Goal: Transaction & Acquisition: Obtain resource

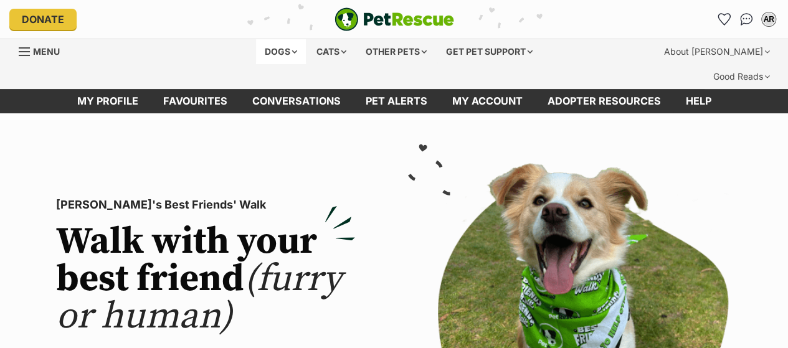
click at [268, 46] on div "Dogs" at bounding box center [281, 51] width 50 height 25
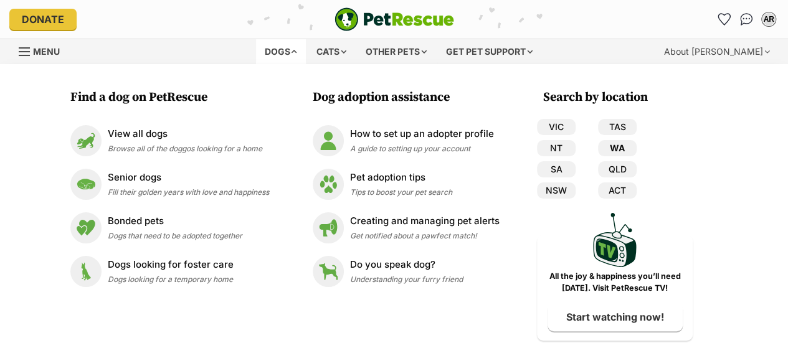
click at [628, 150] on link "WA" at bounding box center [617, 148] width 39 height 16
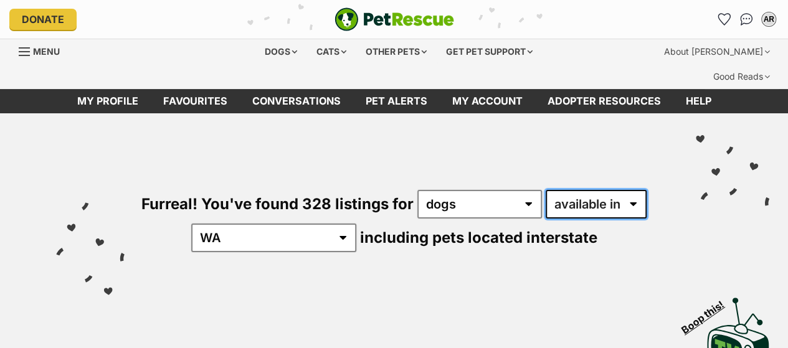
click at [571, 190] on select "available in located in" at bounding box center [596, 204] width 101 height 29
select select "disabled"
click at [546, 190] on select "available in located in" at bounding box center [596, 204] width 101 height 29
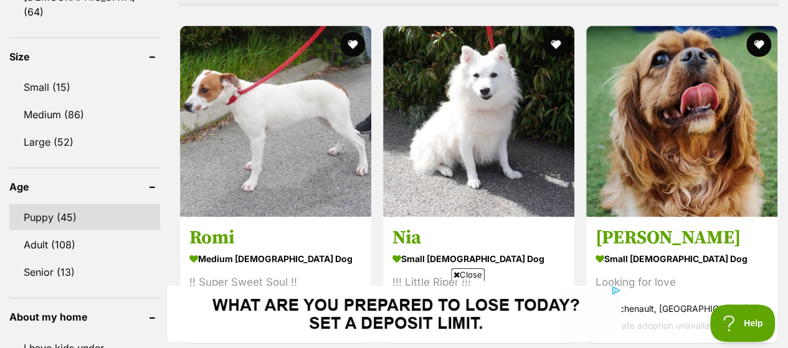
scroll to position [1371, 0]
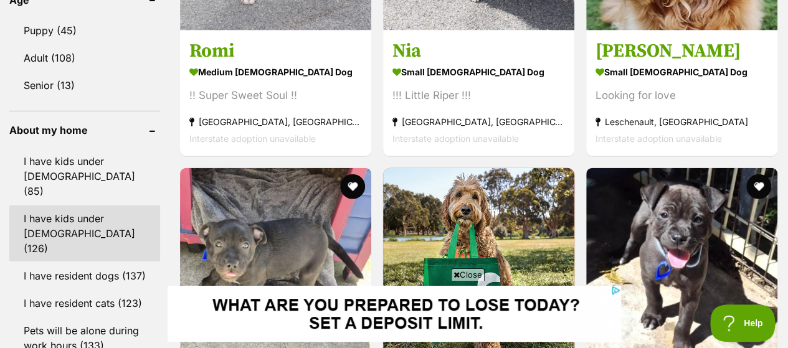
click at [77, 206] on link "I have kids under 12 years old (126)" at bounding box center [84, 234] width 151 height 56
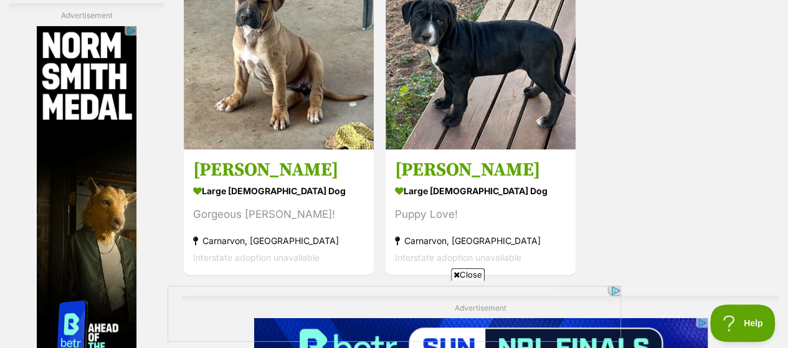
scroll to position [2866, 0]
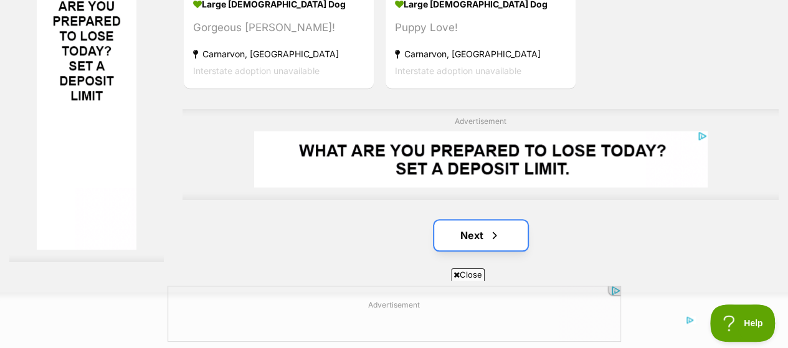
click at [478, 221] on link "Next" at bounding box center [480, 236] width 93 height 30
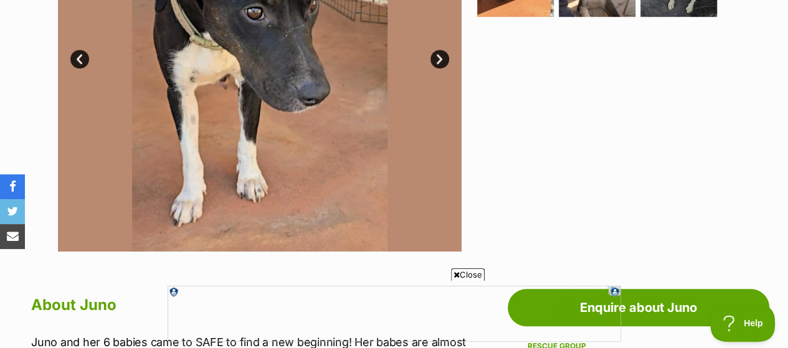
scroll to position [312, 0]
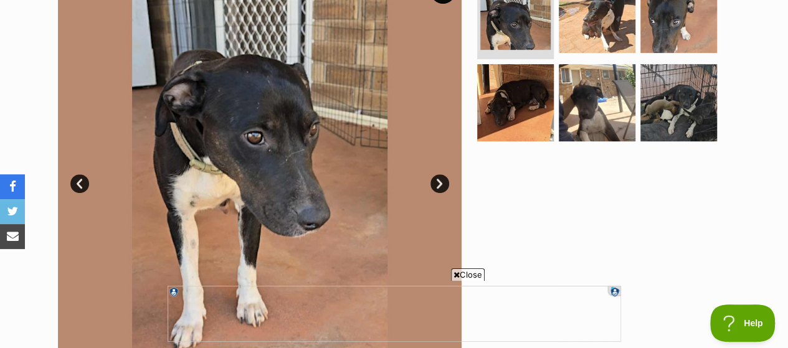
click at [437, 174] on link "Next" at bounding box center [440, 183] width 19 height 19
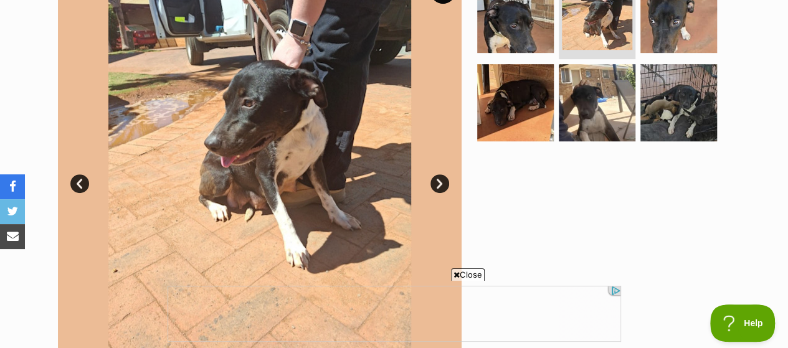
scroll to position [0, 0]
click at [438, 174] on link "Next" at bounding box center [440, 183] width 19 height 19
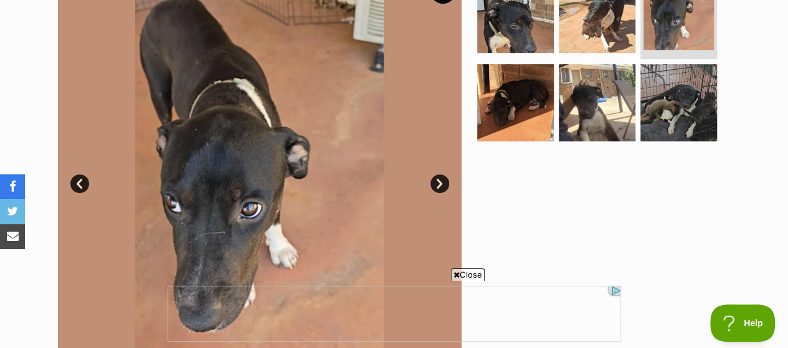
click at [438, 174] on link "Next" at bounding box center [440, 183] width 19 height 19
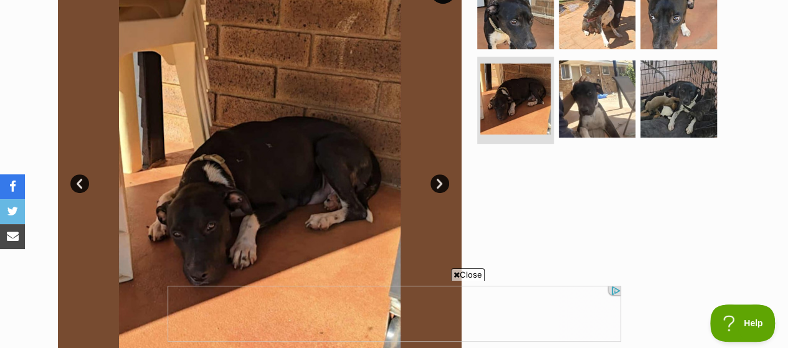
click at [438, 174] on link "Next" at bounding box center [440, 183] width 19 height 19
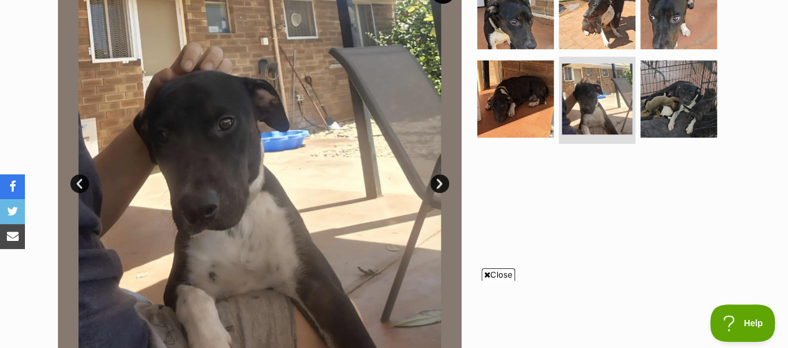
click at [438, 174] on link "Next" at bounding box center [440, 183] width 19 height 19
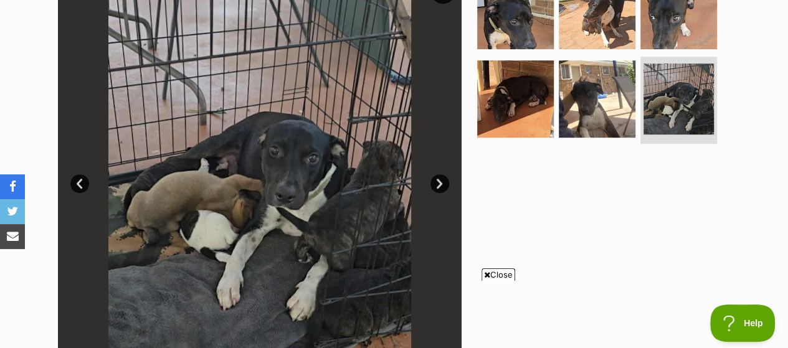
click at [438, 174] on link "Next" at bounding box center [440, 183] width 19 height 19
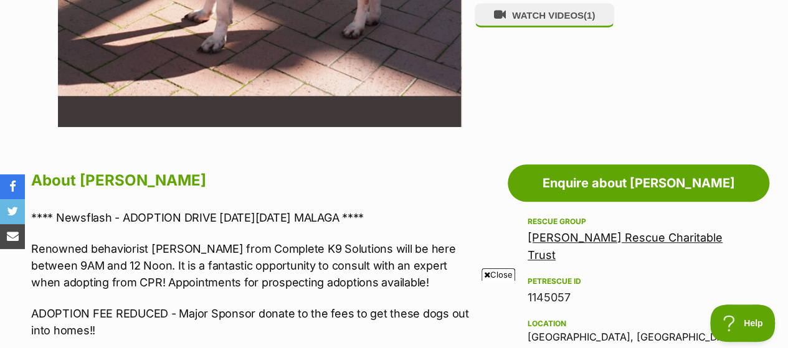
scroll to position [249, 0]
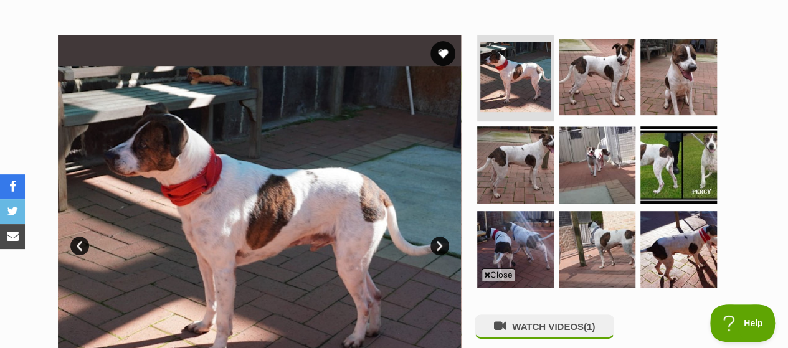
click at [435, 237] on link "Next" at bounding box center [440, 246] width 19 height 19
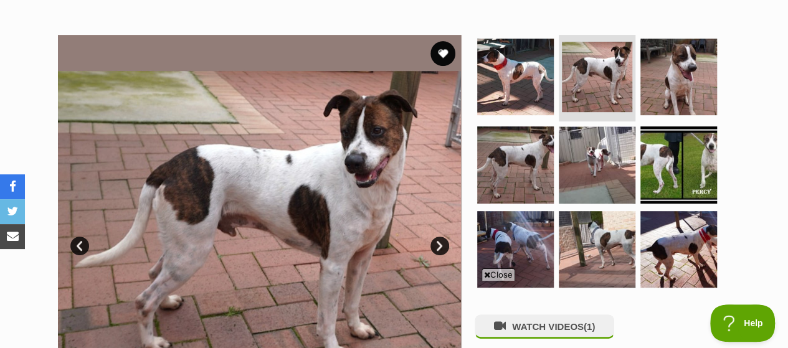
scroll to position [312, 0]
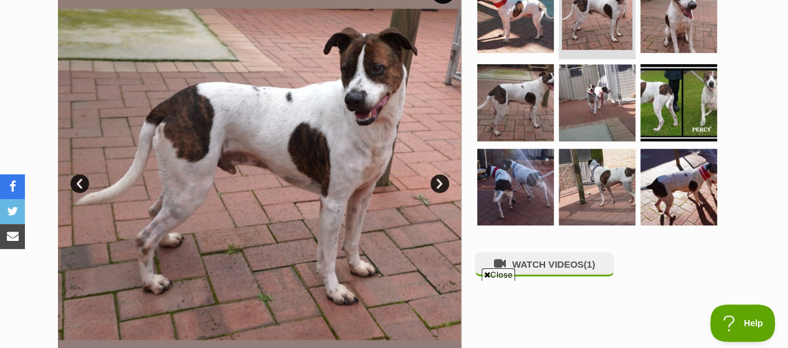
click at [442, 174] on link "Next" at bounding box center [440, 183] width 19 height 19
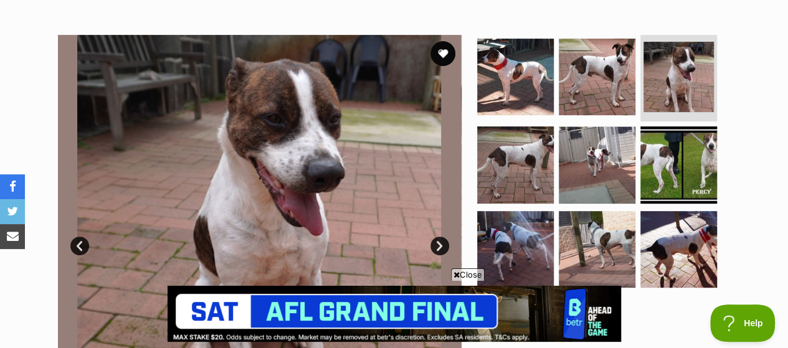
scroll to position [0, 0]
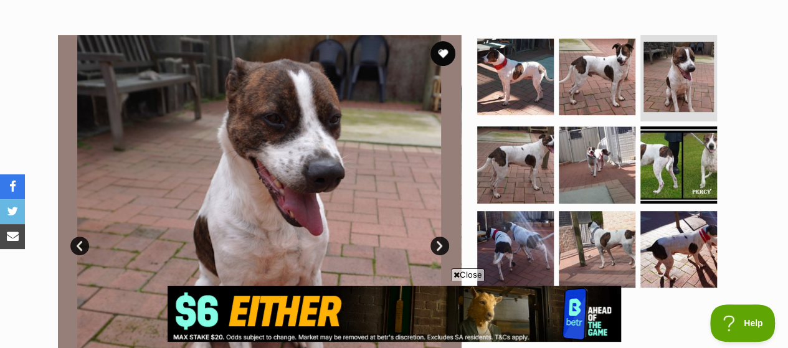
click at [439, 237] on link "Next" at bounding box center [440, 246] width 19 height 19
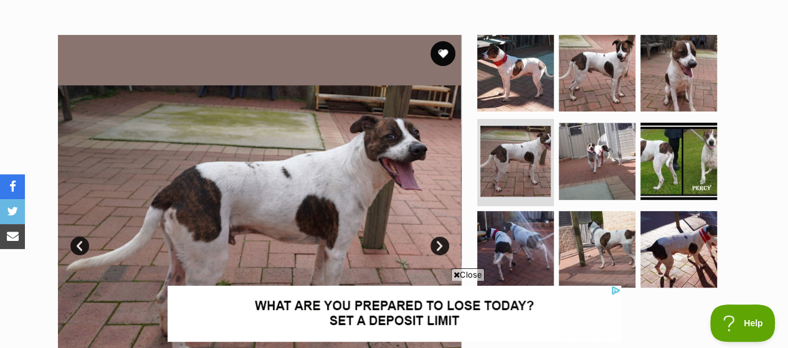
click at [439, 237] on link "Next" at bounding box center [440, 246] width 19 height 19
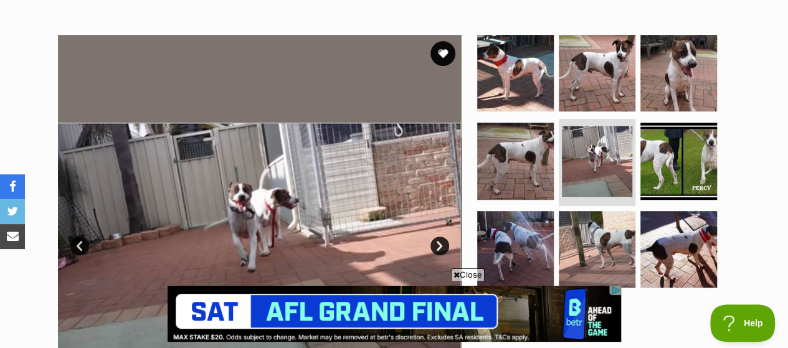
click at [439, 237] on link "Next" at bounding box center [440, 246] width 19 height 19
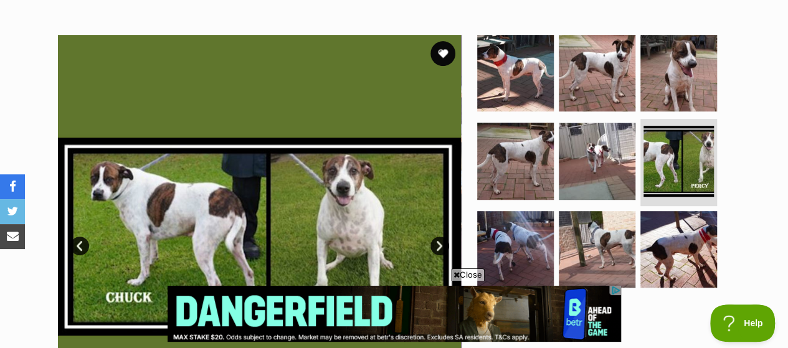
click at [439, 237] on link "Next" at bounding box center [440, 246] width 19 height 19
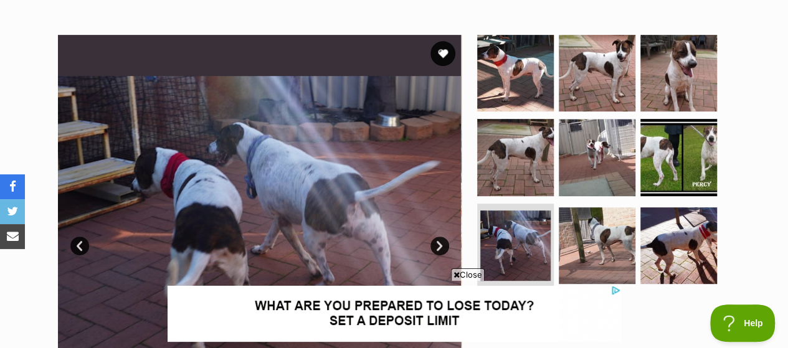
click at [439, 237] on link "Next" at bounding box center [440, 246] width 19 height 19
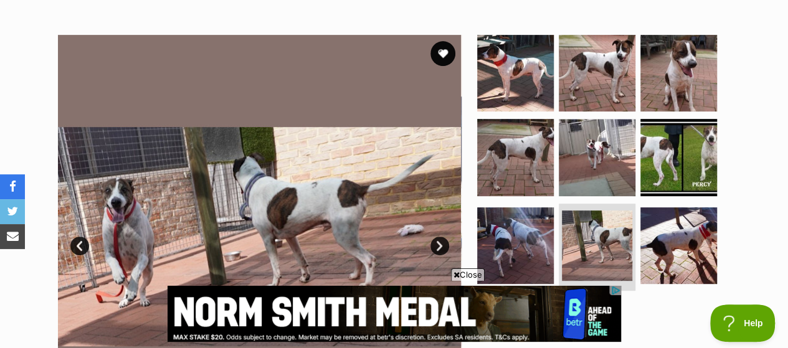
click at [439, 237] on link "Next" at bounding box center [440, 246] width 19 height 19
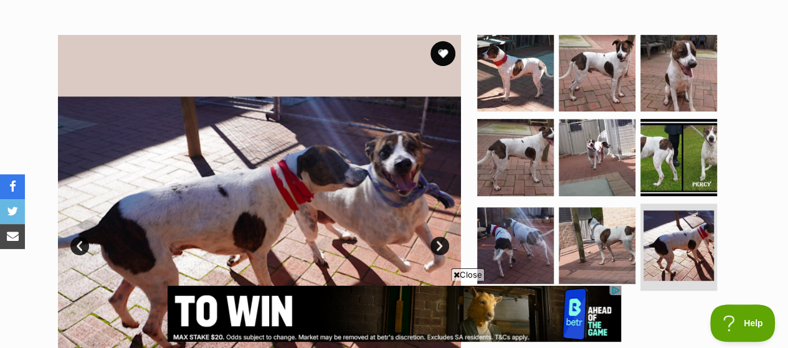
click at [439, 237] on link "Next" at bounding box center [440, 246] width 19 height 19
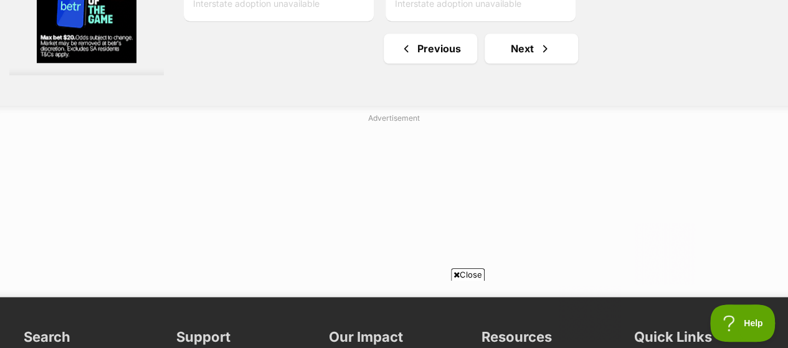
scroll to position [2928, 0]
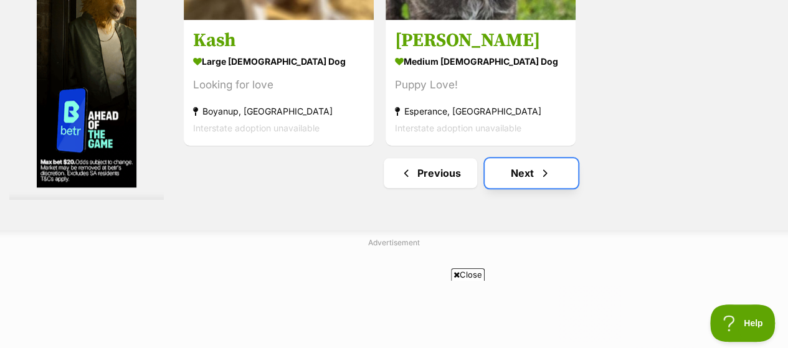
click at [525, 158] on link "Next" at bounding box center [531, 173] width 93 height 30
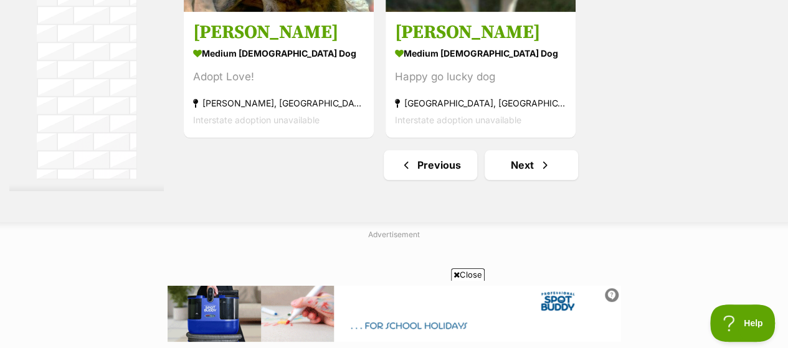
scroll to position [3115, 0]
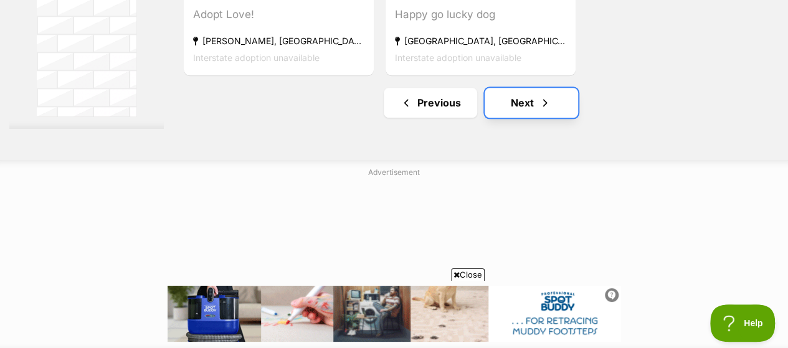
click at [516, 88] on link "Next" at bounding box center [531, 103] width 93 height 30
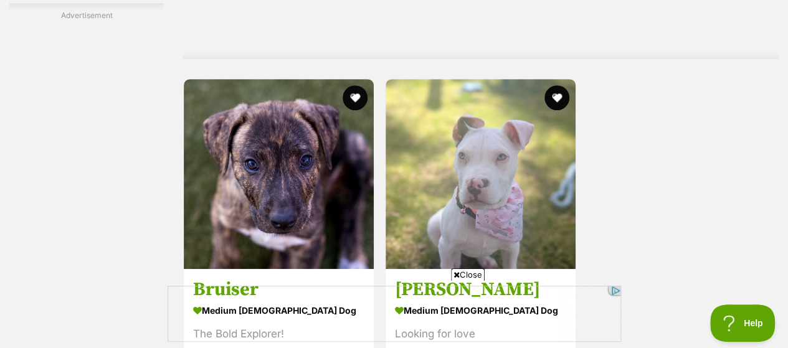
scroll to position [2990, 0]
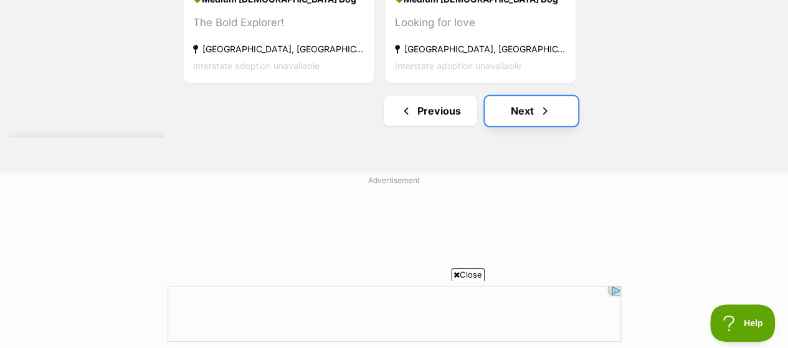
click at [533, 96] on link "Next" at bounding box center [531, 111] width 93 height 30
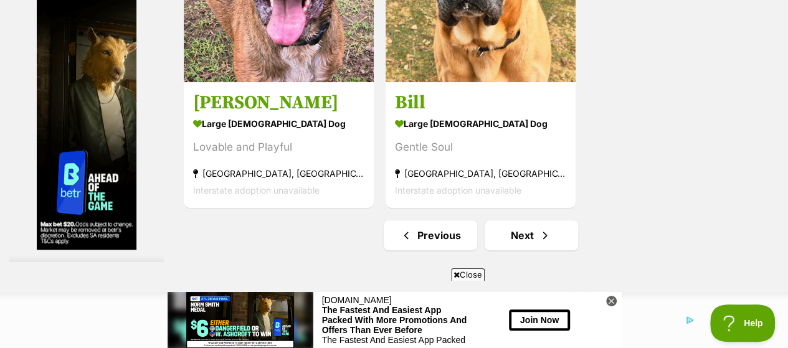
scroll to position [2928, 0]
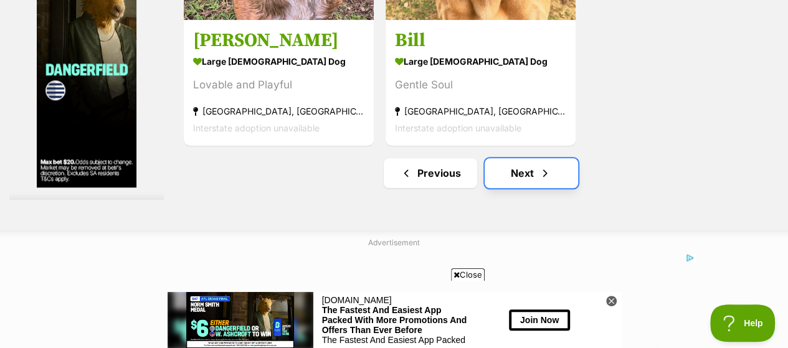
click at [539, 166] on span "Next page" at bounding box center [545, 173] width 12 height 15
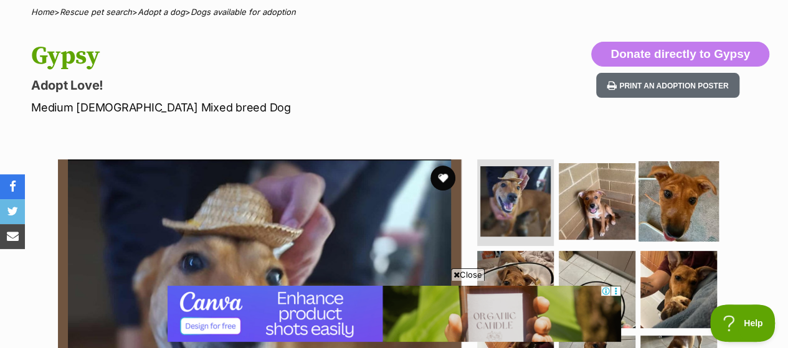
drag, startPoint x: 589, startPoint y: 173, endPoint x: 688, endPoint y: 203, distance: 102.9
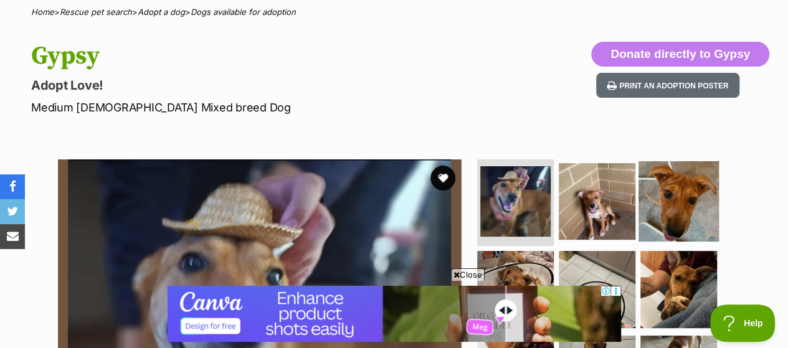
click at [591, 173] on img at bounding box center [597, 201] width 77 height 77
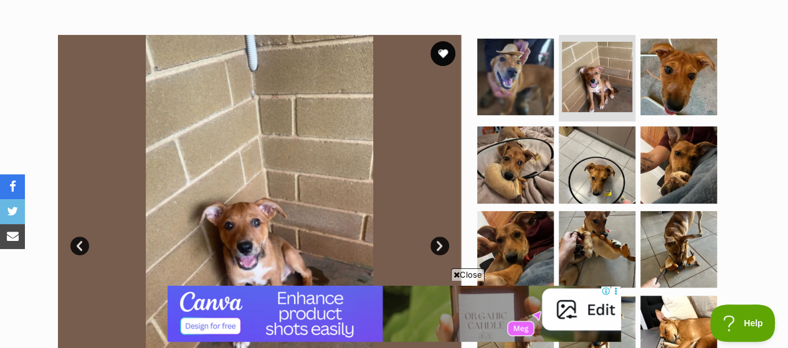
scroll to position [312, 0]
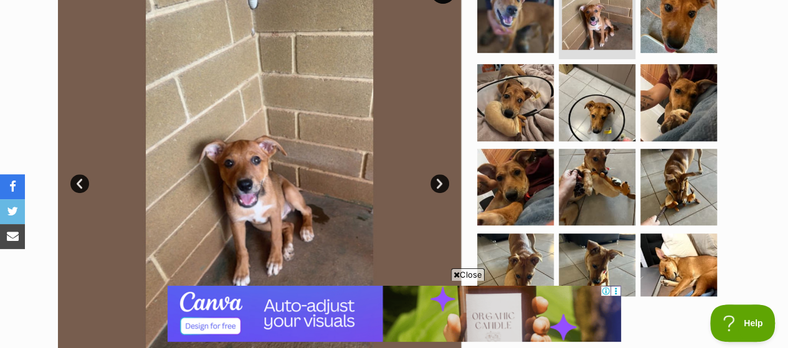
click at [437, 174] on link "Next" at bounding box center [440, 183] width 19 height 19
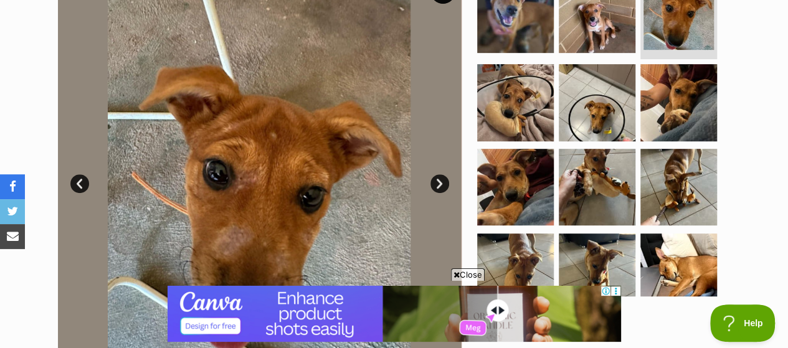
click at [437, 174] on link "Next" at bounding box center [440, 183] width 19 height 19
